Goal: Transaction & Acquisition: Download file/media

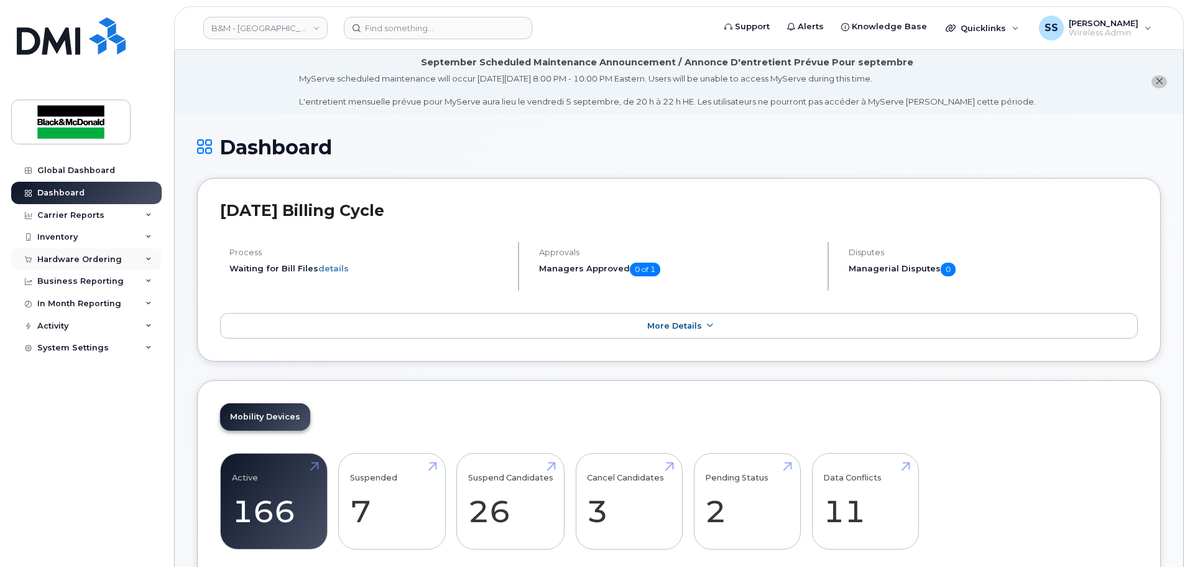
click at [78, 264] on div "Hardware Ordering" at bounding box center [79, 259] width 85 height 10
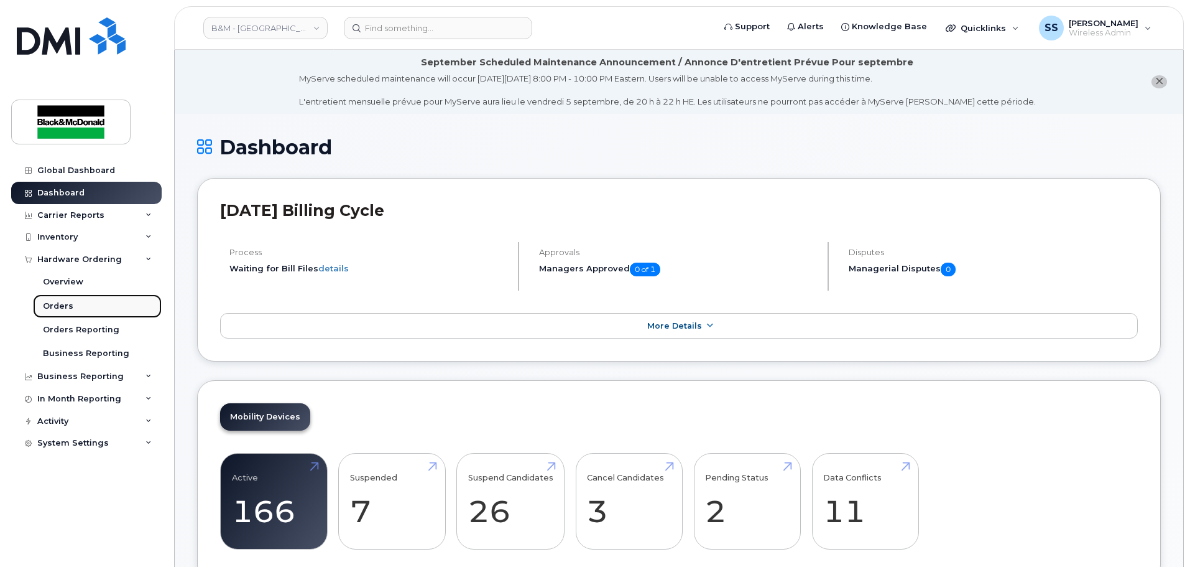
click at [52, 303] on div "Orders" at bounding box center [58, 305] width 30 height 11
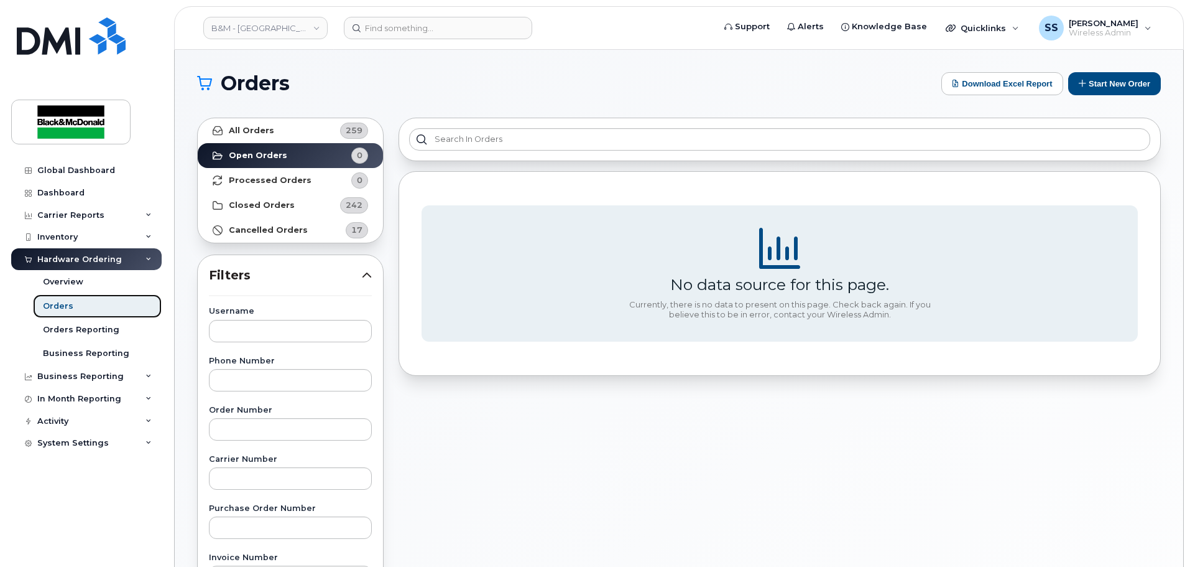
click at [96, 313] on link "Orders" at bounding box center [97, 306] width 129 height 24
click at [276, 29] on link "B&M - [GEOGRAPHIC_DATA]" at bounding box center [265, 28] width 124 height 22
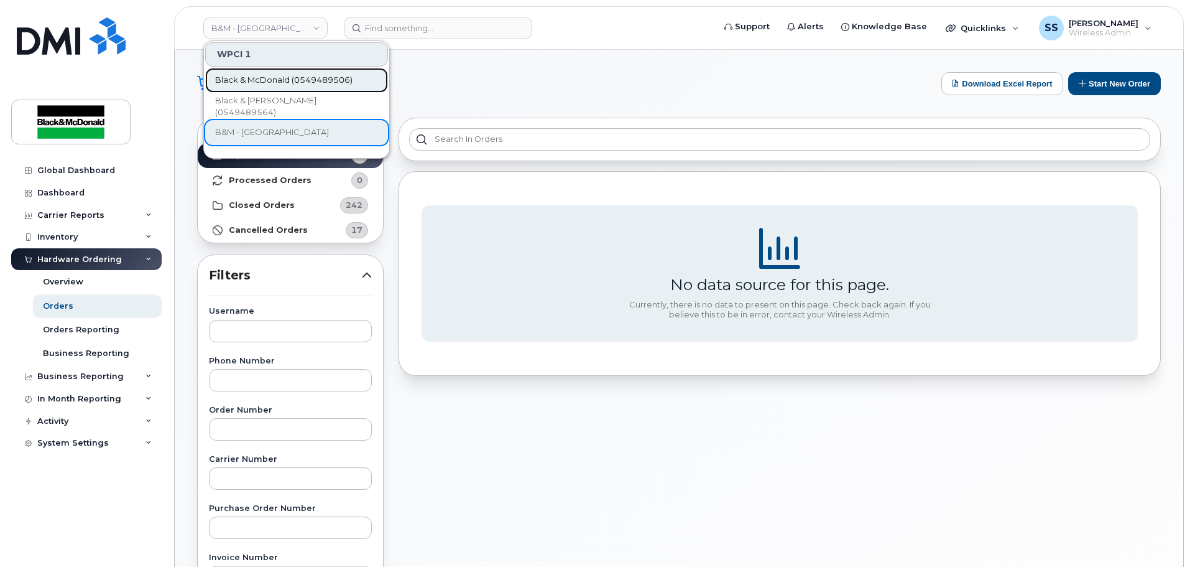
click at [253, 82] on span "Black & McDonald (0549489506)" at bounding box center [283, 80] width 137 height 12
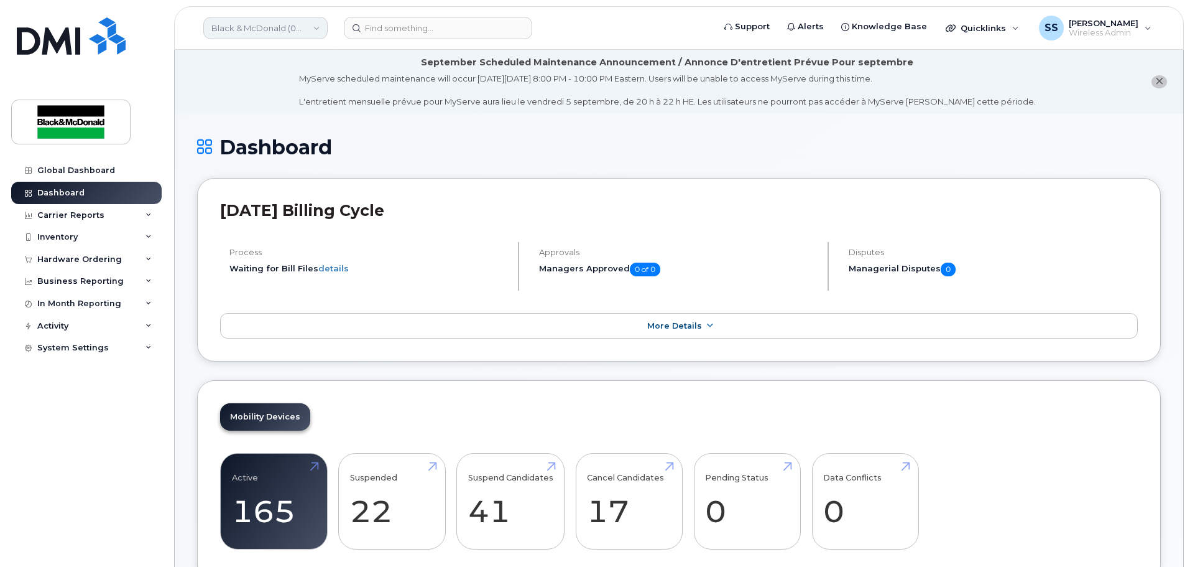
click at [261, 22] on link "Black & McDonald (0549489506)" at bounding box center [265, 28] width 124 height 22
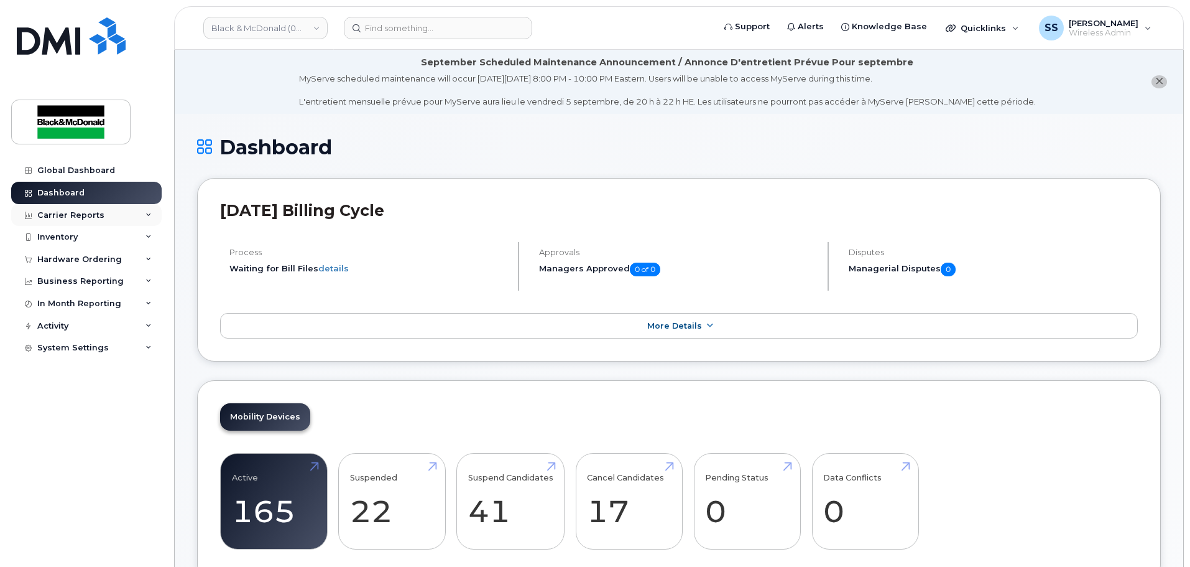
click at [76, 223] on div "Carrier Reports" at bounding box center [86, 215] width 151 height 22
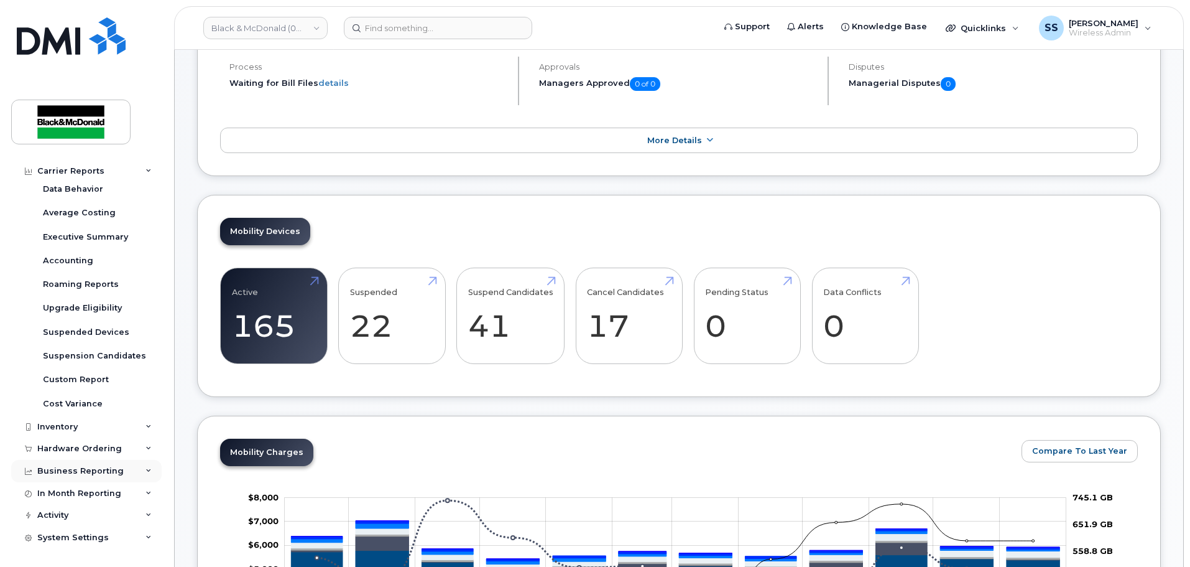
scroll to position [187, 0]
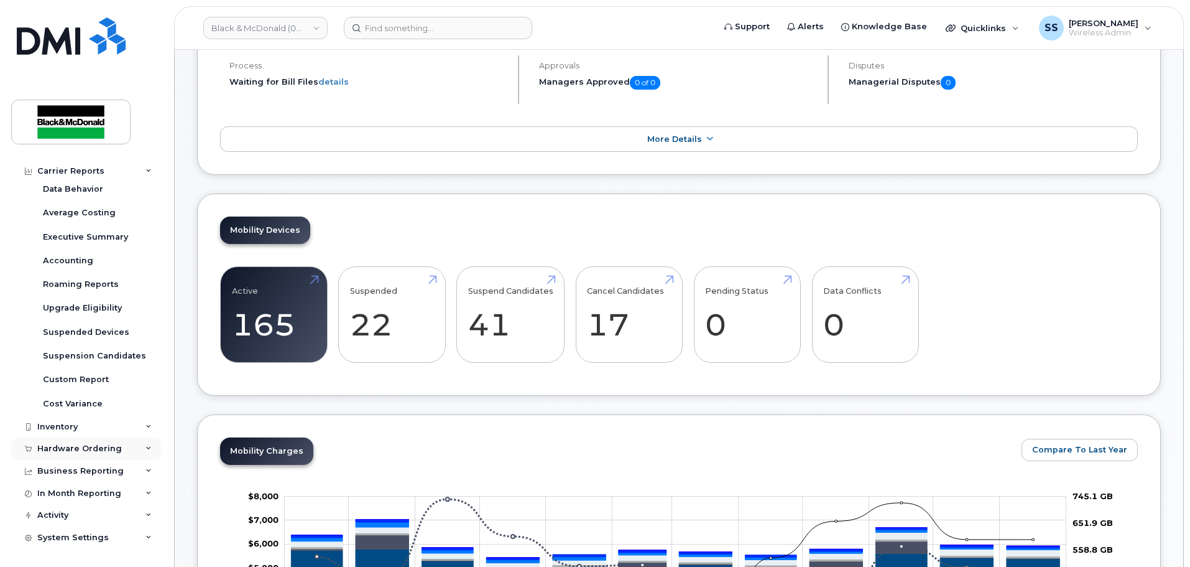
click at [80, 448] on div "Hardware Ordering" at bounding box center [79, 448] width 85 height 10
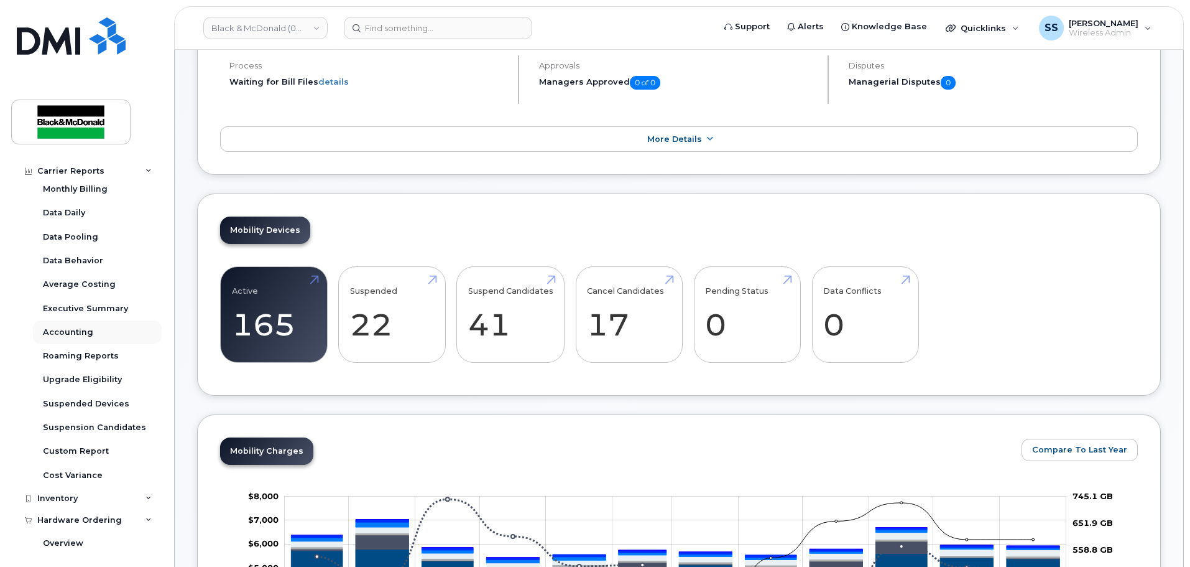
scroll to position [29, 0]
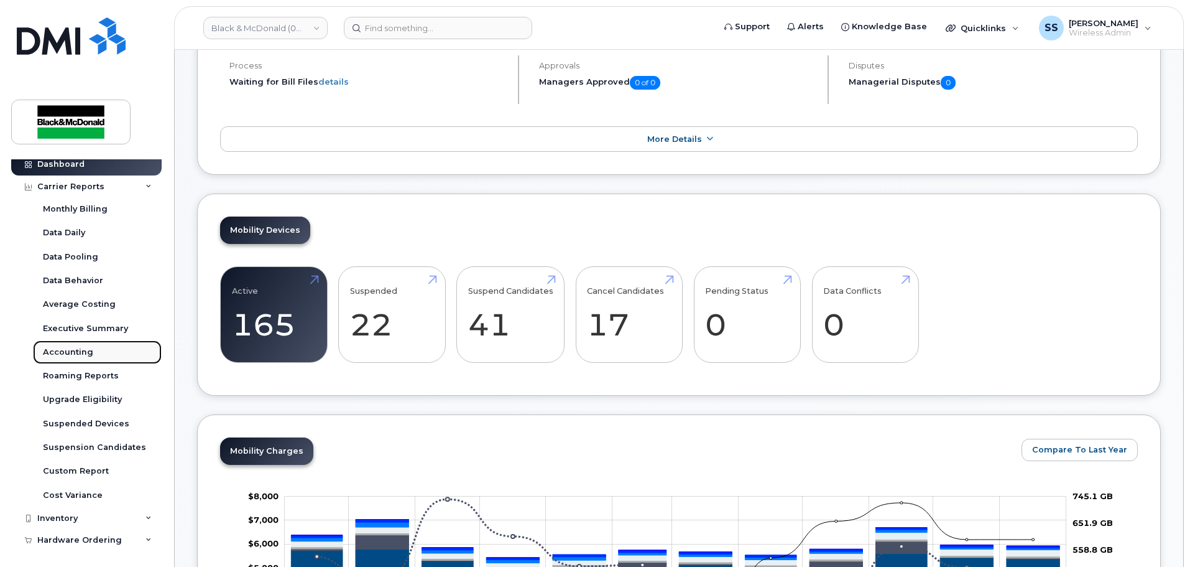
click at [87, 358] on div "Accounting" at bounding box center [68, 351] width 50 height 11
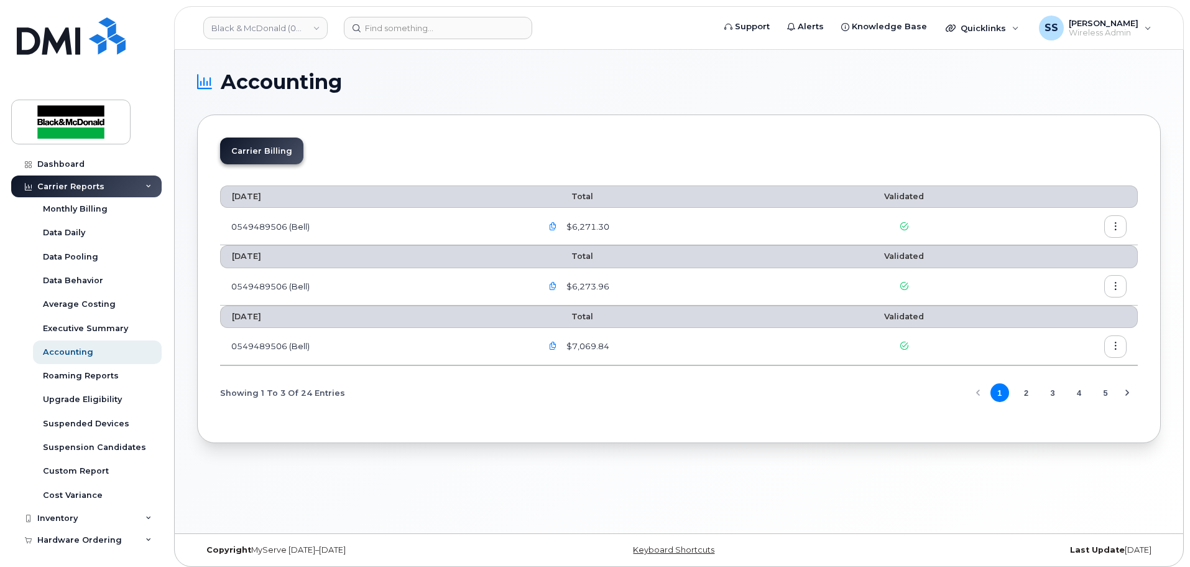
click at [1107, 225] on button "button" at bounding box center [1116, 226] width 22 height 22
click at [1060, 269] on div "Download" at bounding box center [1071, 277] width 111 height 24
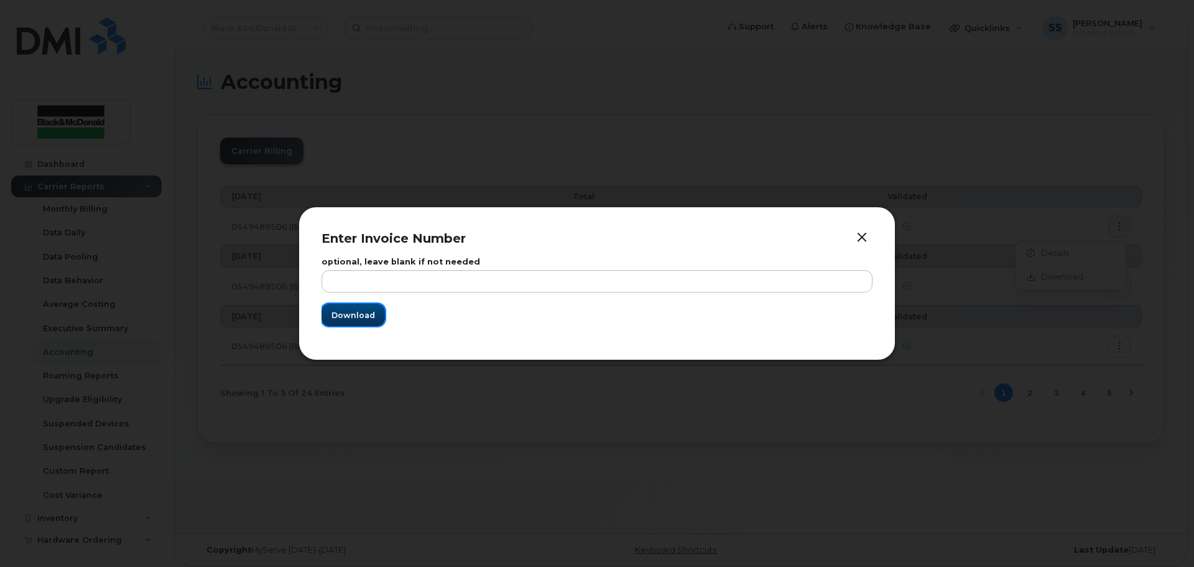
click at [346, 318] on span "Download" at bounding box center [353, 315] width 44 height 12
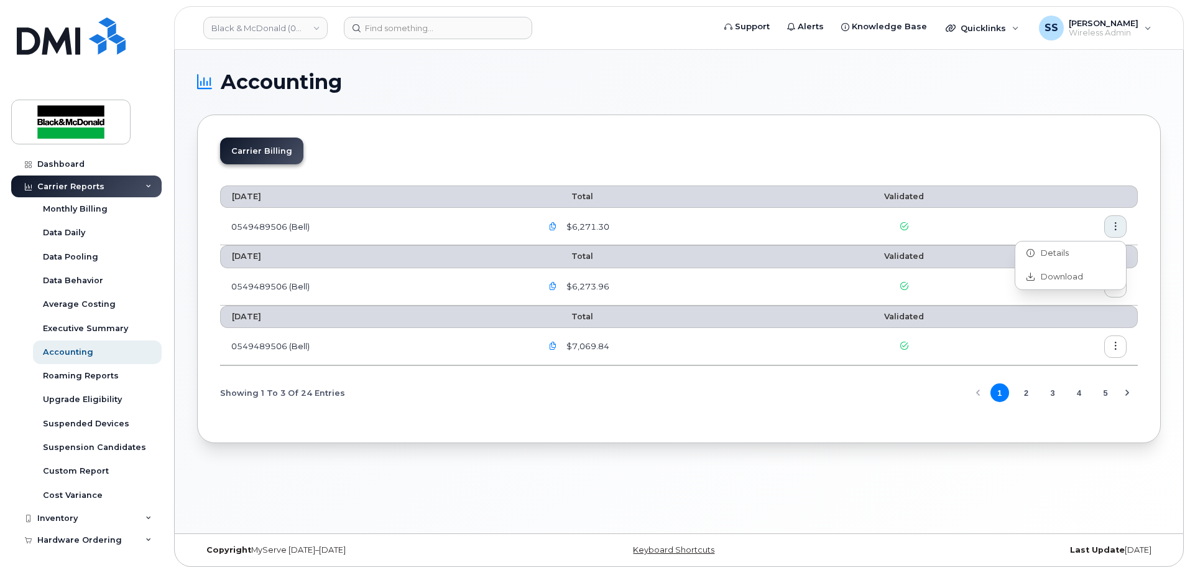
click at [557, 225] on icon "button" at bounding box center [553, 227] width 8 height 8
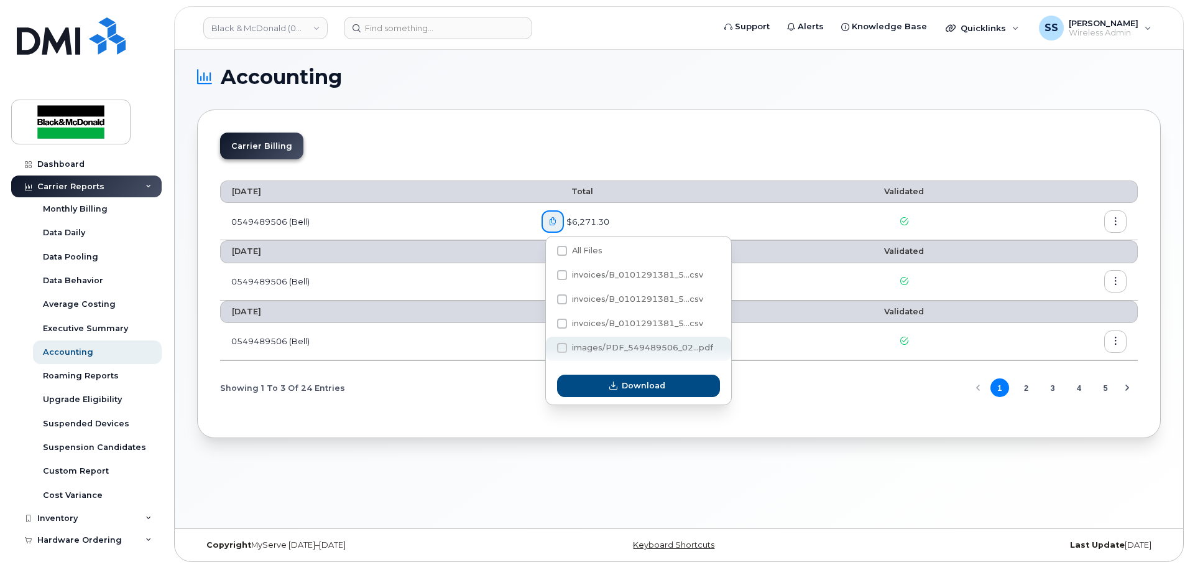
scroll to position [6, 0]
click at [560, 346] on span at bounding box center [562, 346] width 10 height 10
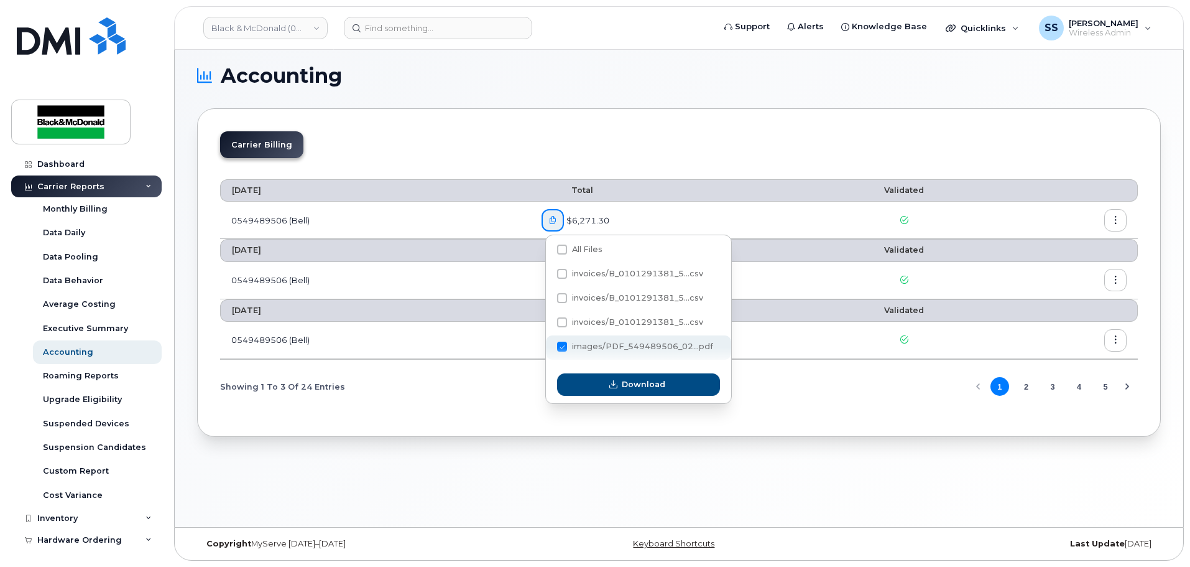
click at [549, 346] on input "images/PDF_549489506_02...pdf" at bounding box center [545, 347] width 6 height 6
checkbox input "true"
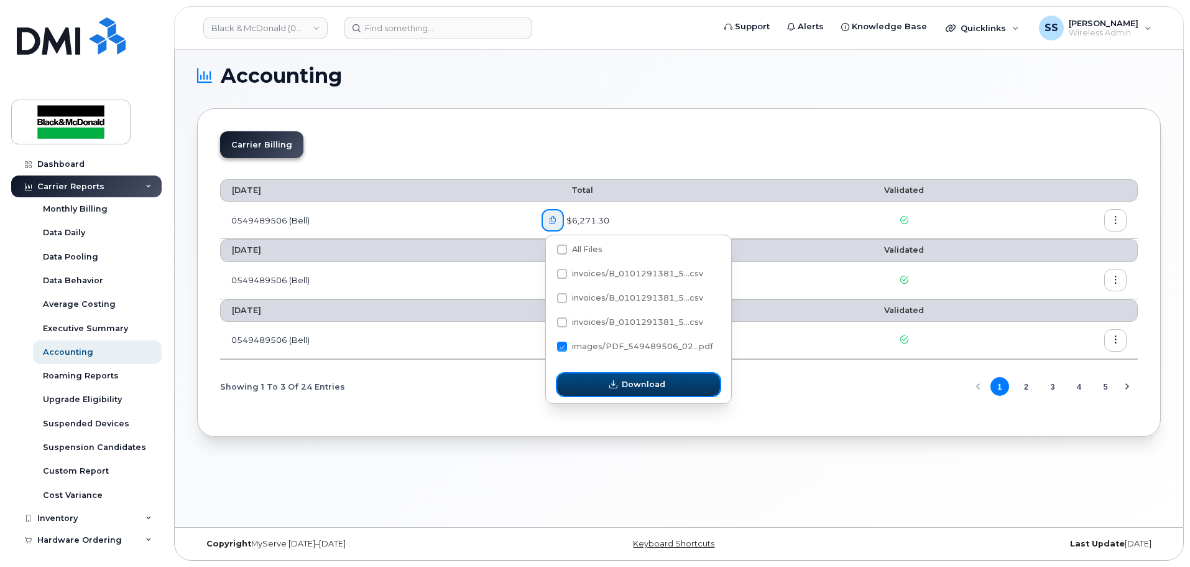
click at [582, 387] on button "Download" at bounding box center [638, 384] width 163 height 22
